Goal: Information Seeking & Learning: Check status

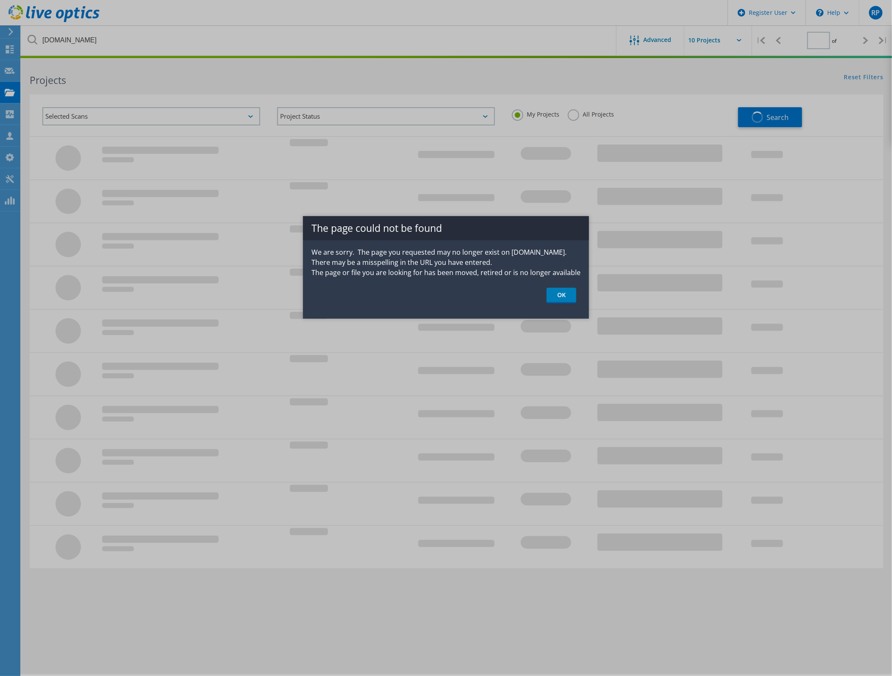
type input "1"
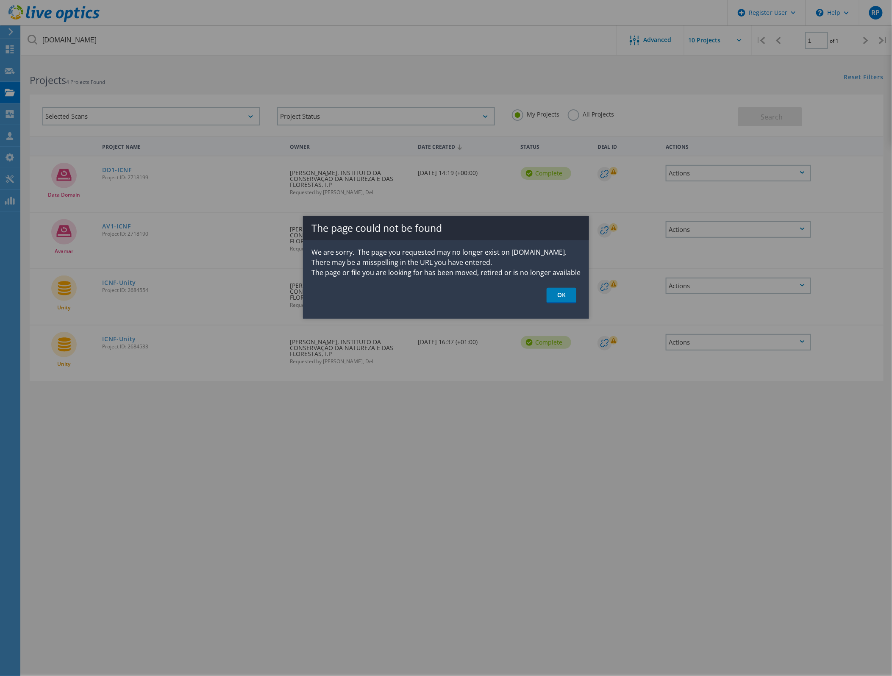
click at [562, 299] on link "OK" at bounding box center [562, 296] width 30 height 16
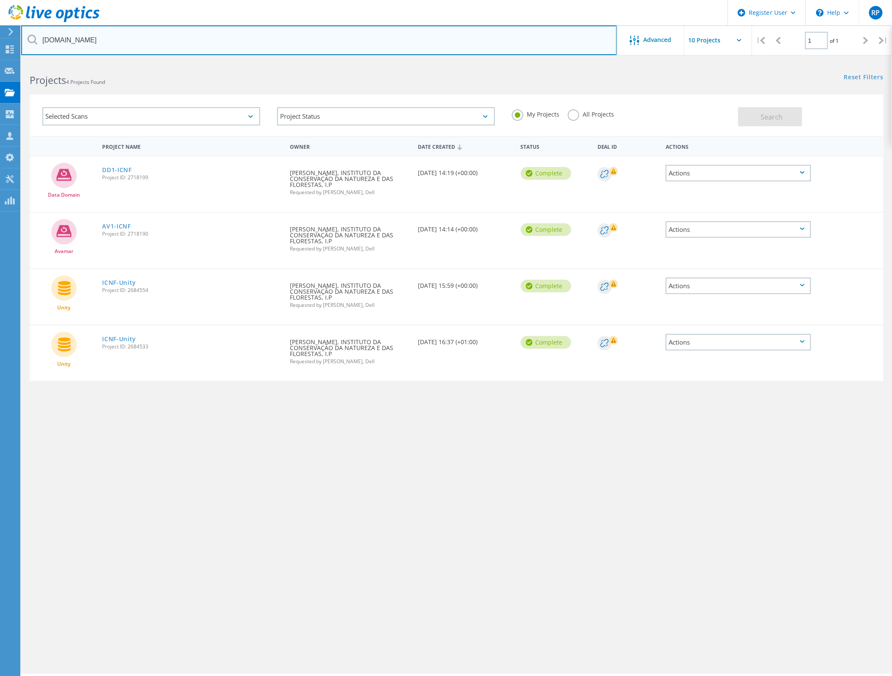
click at [75, 31] on input "[DOMAIN_NAME]" at bounding box center [319, 40] width 596 height 30
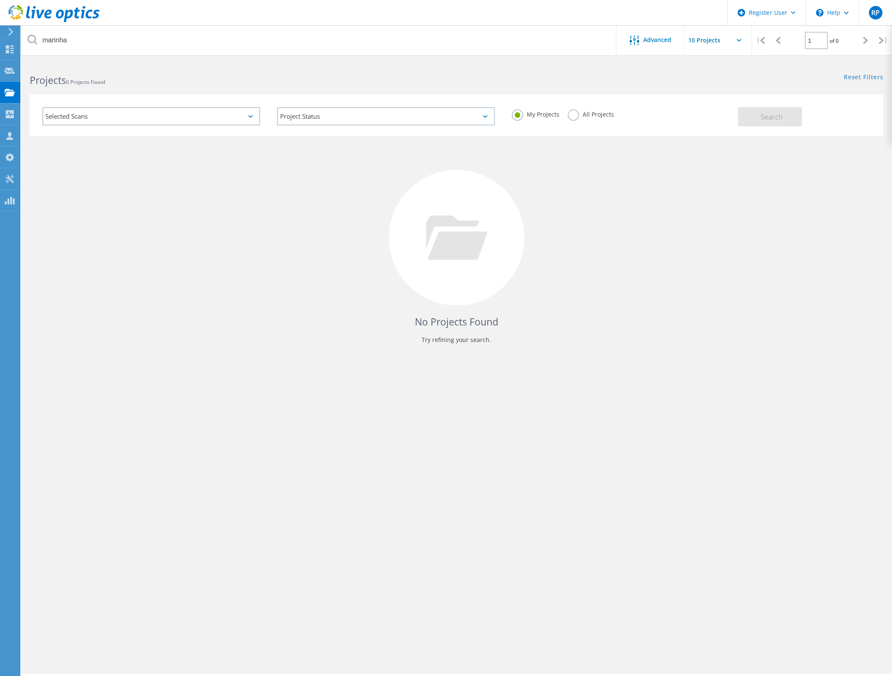
click at [572, 114] on label "All Projects" at bounding box center [591, 113] width 46 height 8
click at [0, 0] on input "All Projects" at bounding box center [0, 0] width 0 height 0
click at [768, 116] on span "Search" at bounding box center [772, 116] width 22 height 9
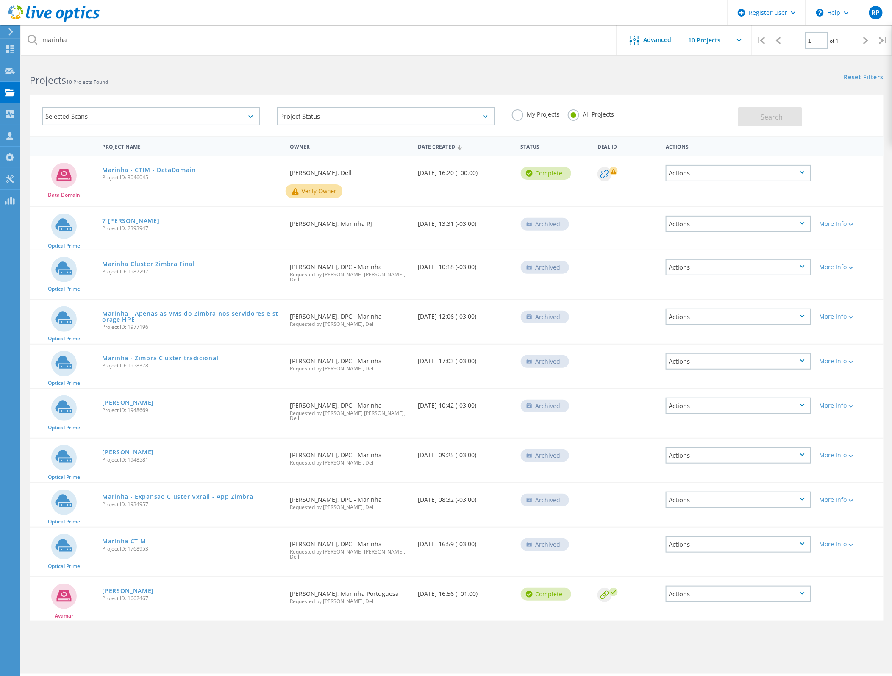
click at [328, 86] on h2 "Projects 10 Projects Found" at bounding box center [239, 80] width 418 height 14
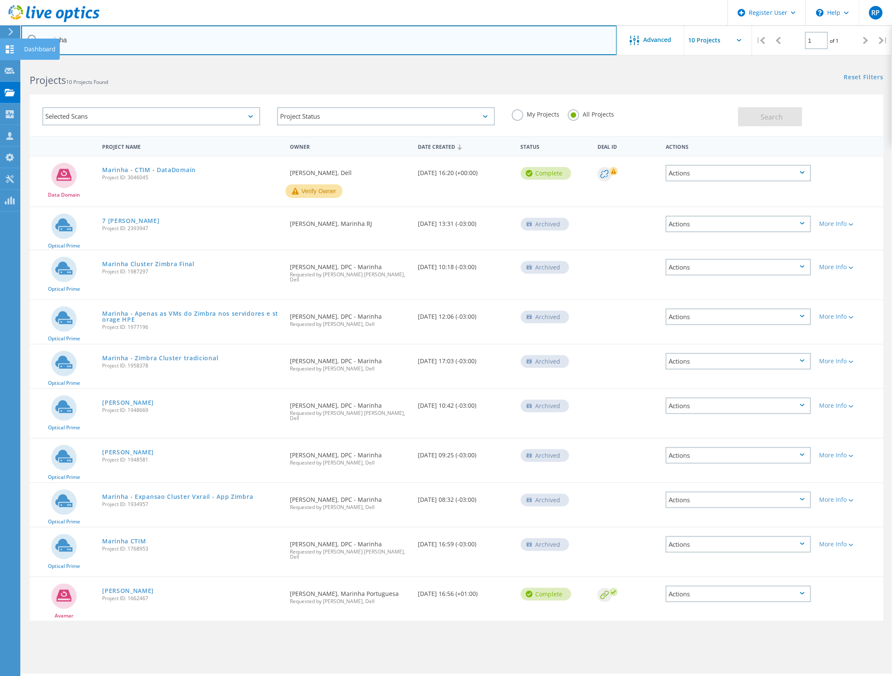
drag, startPoint x: 84, startPoint y: 47, endPoint x: 16, endPoint y: 44, distance: 67.9
click at [16, 61] on div "Register User \n Help Explore Helpful Articles Contact Support RP Dell User [PE…" at bounding box center [446, 380] width 892 height 638
type input "bajanca"
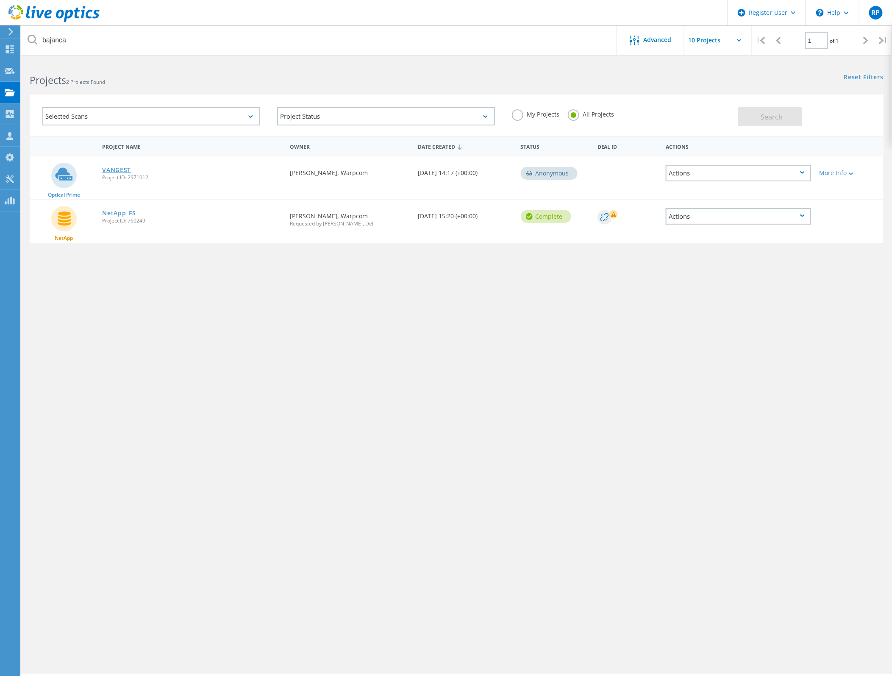
click at [120, 167] on link "VANGEST" at bounding box center [116, 170] width 29 height 6
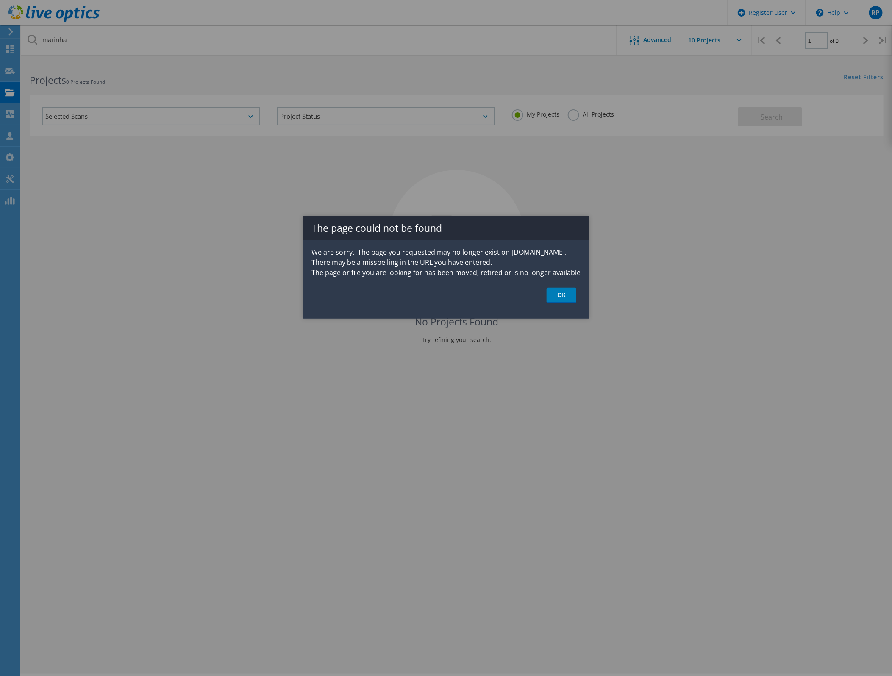
click at [671, 267] on div at bounding box center [446, 338] width 892 height 676
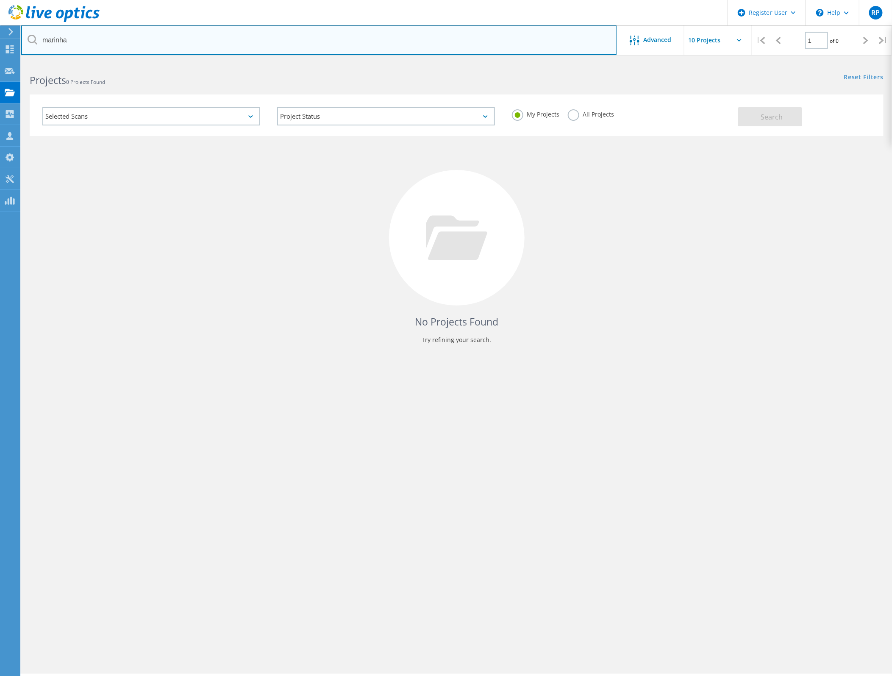
click at [93, 39] on input "marinha" at bounding box center [319, 40] width 596 height 30
paste input "3077456"
type input "3077456"
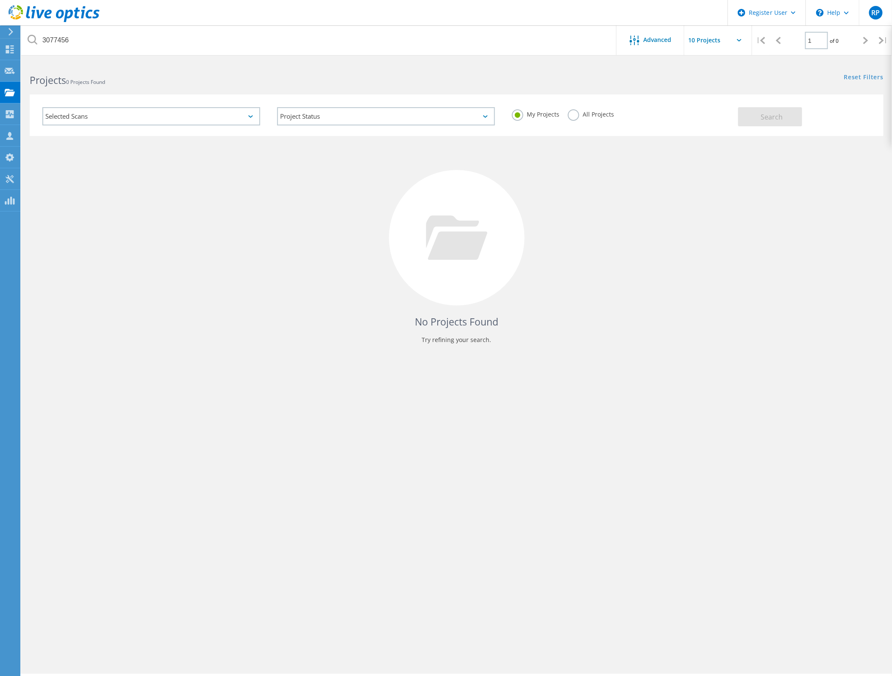
click at [708, 45] on input "text" at bounding box center [727, 40] width 85 height 30
click at [718, 104] on div "Show 40 Projects" at bounding box center [727, 104] width 84 height 14
type input "Show 40 Projects"
click at [651, 83] on div "Projects 0 Projects Found Reset Filters Show Filters" at bounding box center [456, 72] width 871 height 22
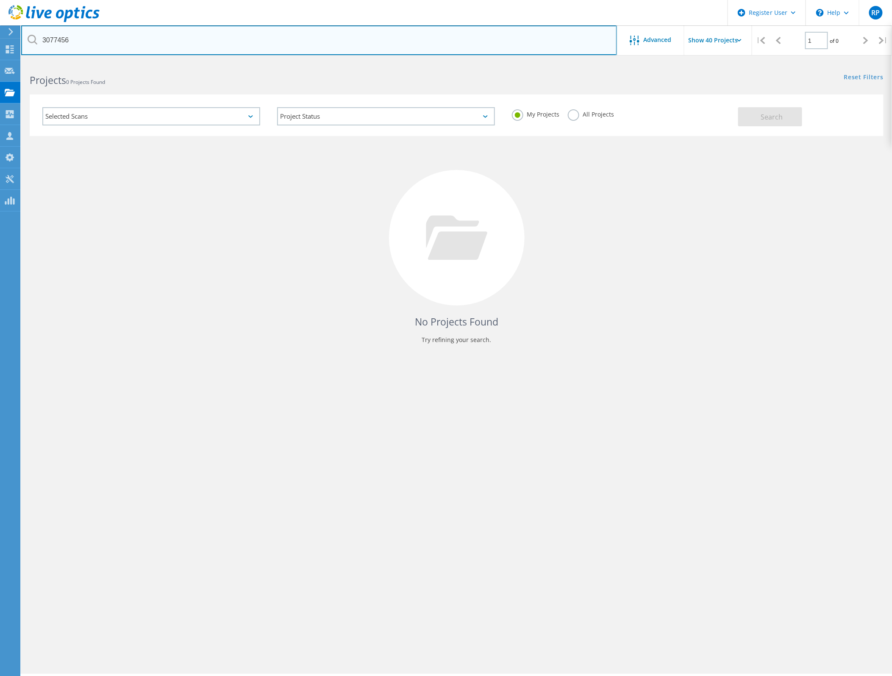
click at [120, 46] on input "3077456" at bounding box center [319, 40] width 596 height 30
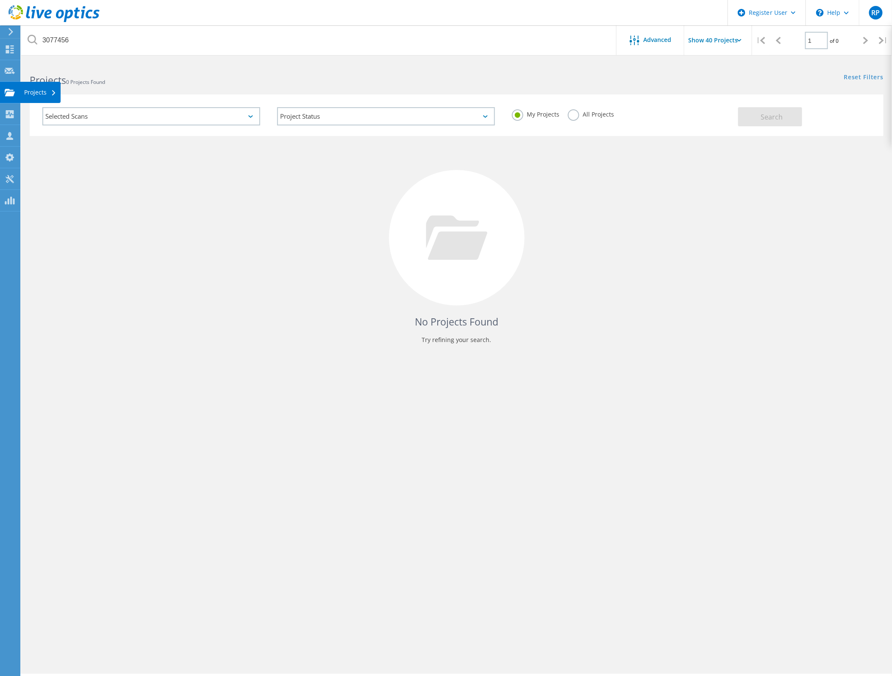
click at [14, 90] on icon at bounding box center [10, 93] width 10 height 8
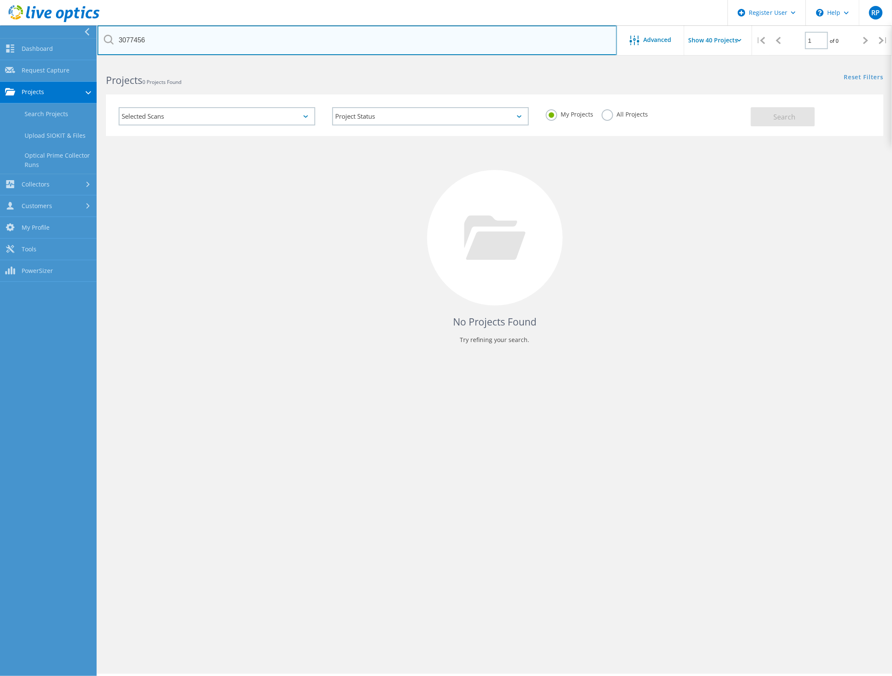
click at [163, 39] on input "3077456" at bounding box center [357, 40] width 520 height 30
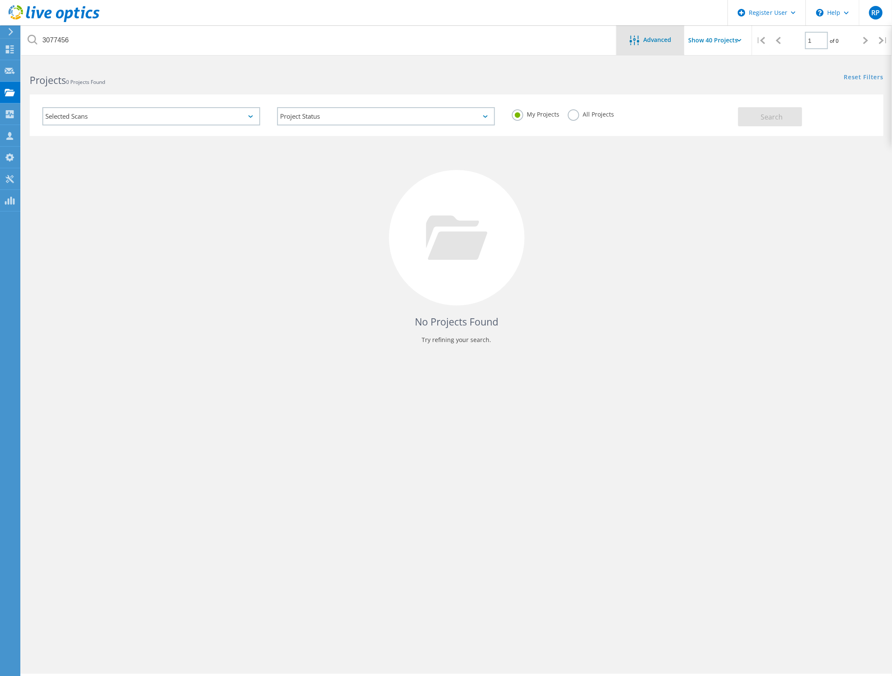
click at [638, 37] on icon at bounding box center [634, 41] width 10 height 10
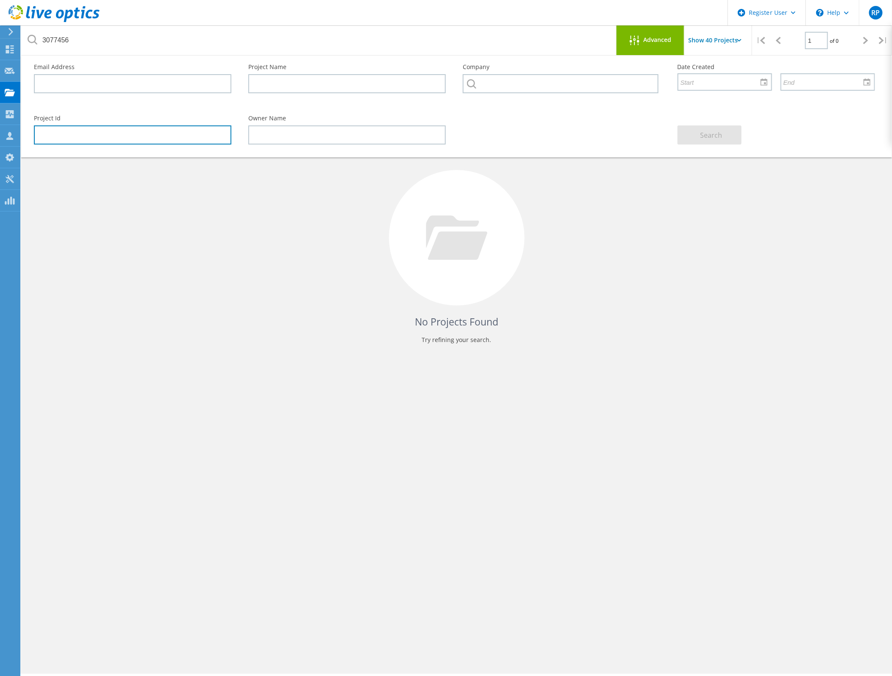
click at [123, 137] on input "text" at bounding box center [133, 134] width 198 height 19
paste input "3077456"
type input "3077456"
click at [728, 130] on button "Search" at bounding box center [710, 134] width 64 height 19
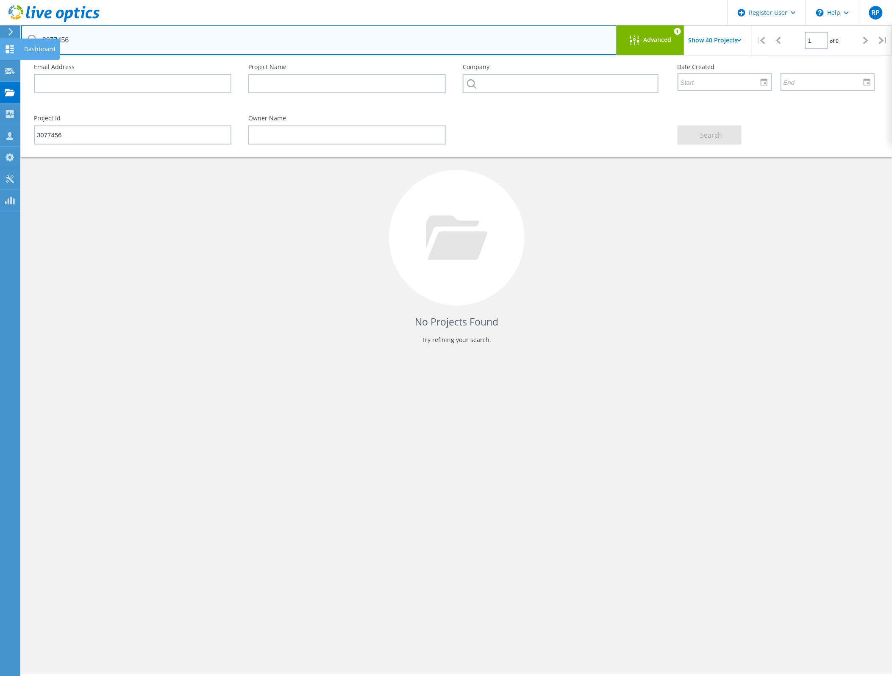
drag, startPoint x: 71, startPoint y: 40, endPoint x: 8, endPoint y: 39, distance: 63.2
click at [8, 61] on div "Register User \n Help Explore Helpful Articles Contact Support RP Dell User Ric…" at bounding box center [446, 380] width 892 height 638
type input "3"
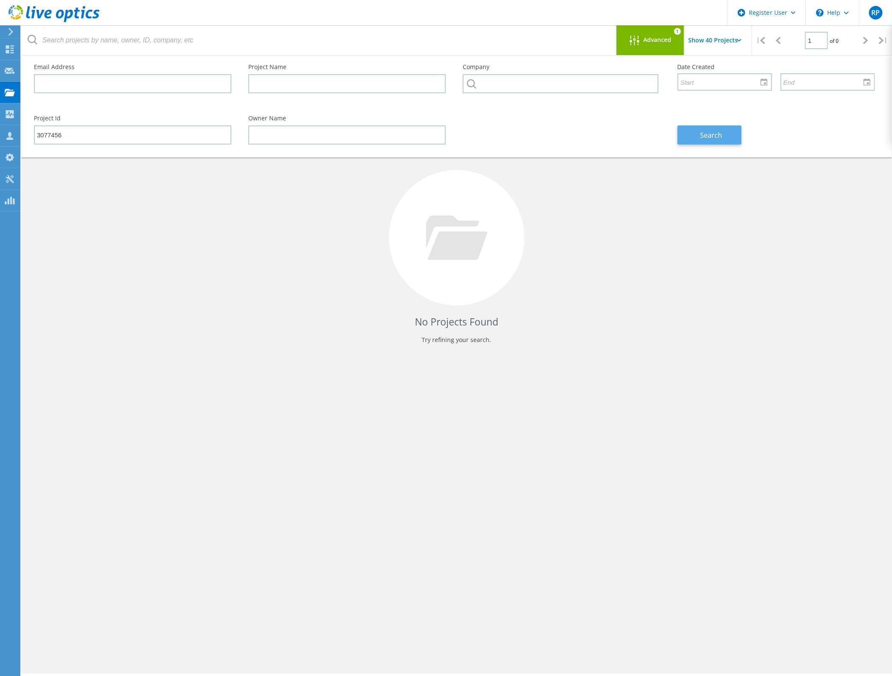
click at [710, 134] on span "Search" at bounding box center [711, 135] width 22 height 9
click at [75, 129] on input "3077456" at bounding box center [133, 134] width 198 height 19
type input "3077457"
click at [692, 137] on button "Search" at bounding box center [710, 134] width 64 height 19
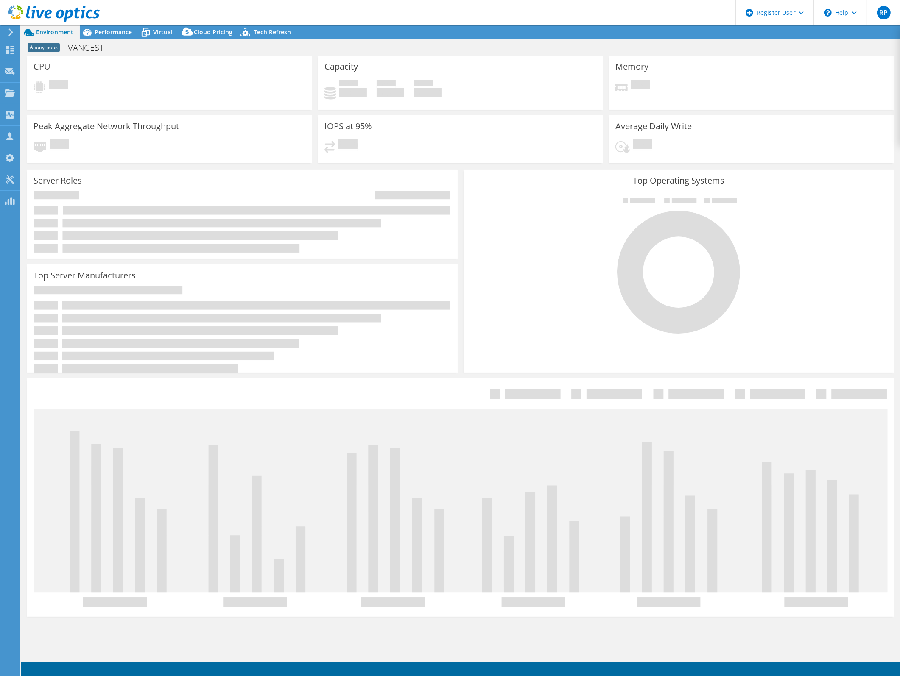
select select "USD"
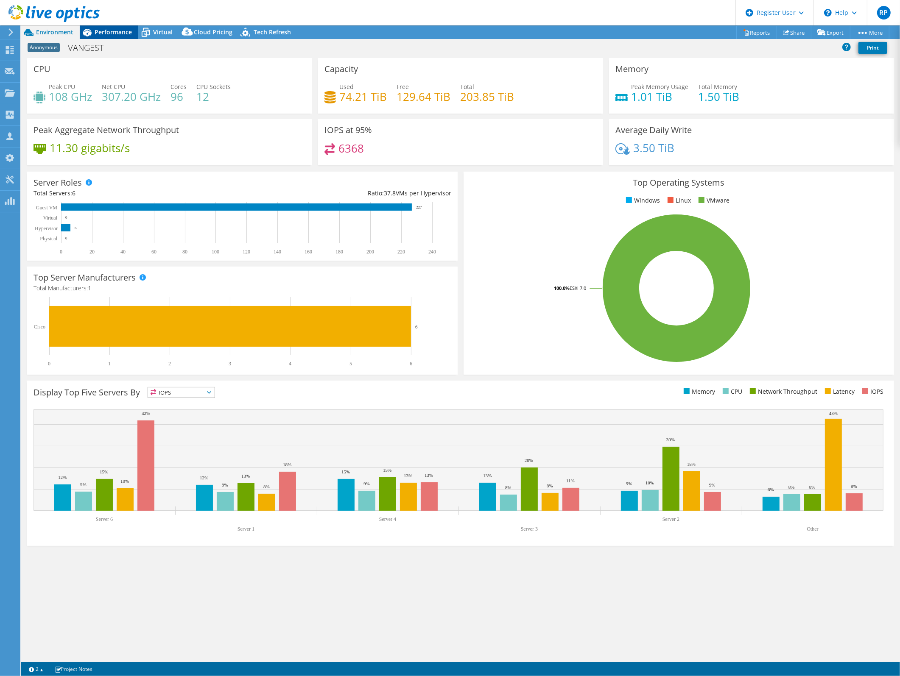
click at [113, 32] on span "Performance" at bounding box center [113, 32] width 37 height 8
